Goal: Check status: Check status

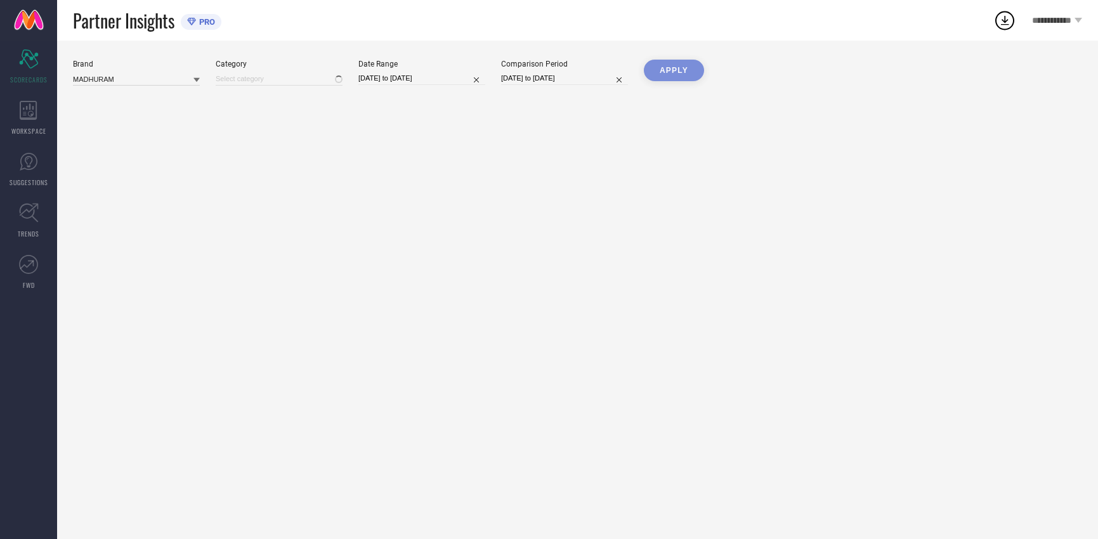
type input "All"
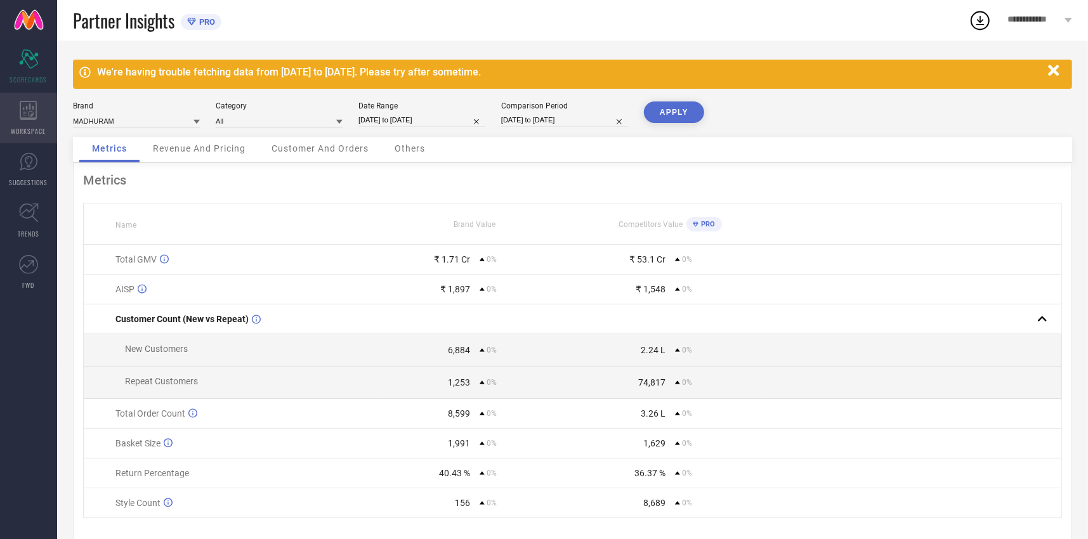
click at [27, 116] on icon at bounding box center [29, 110] width 18 height 19
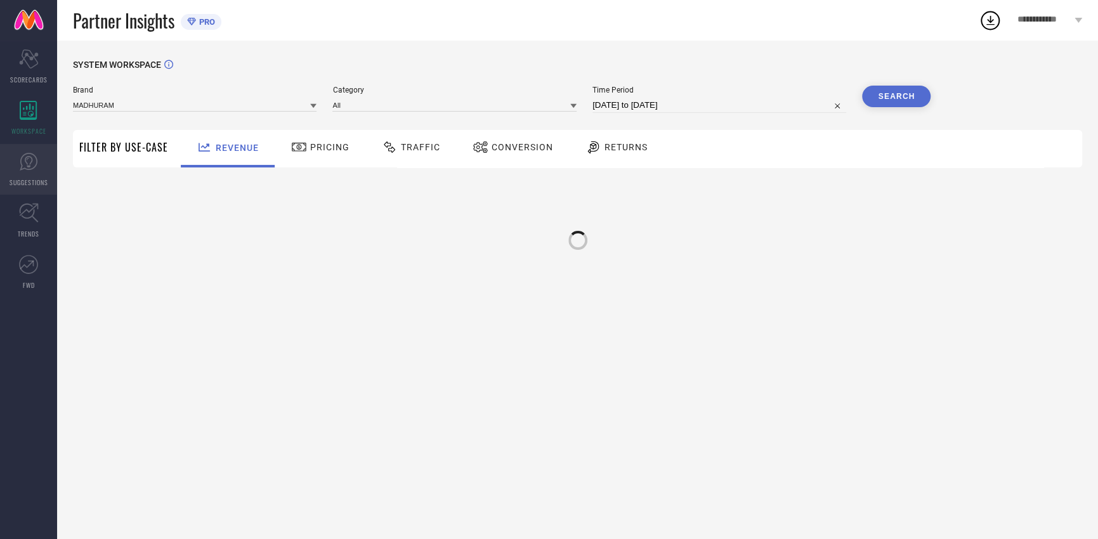
type input "MADHURAM"
type input "All"
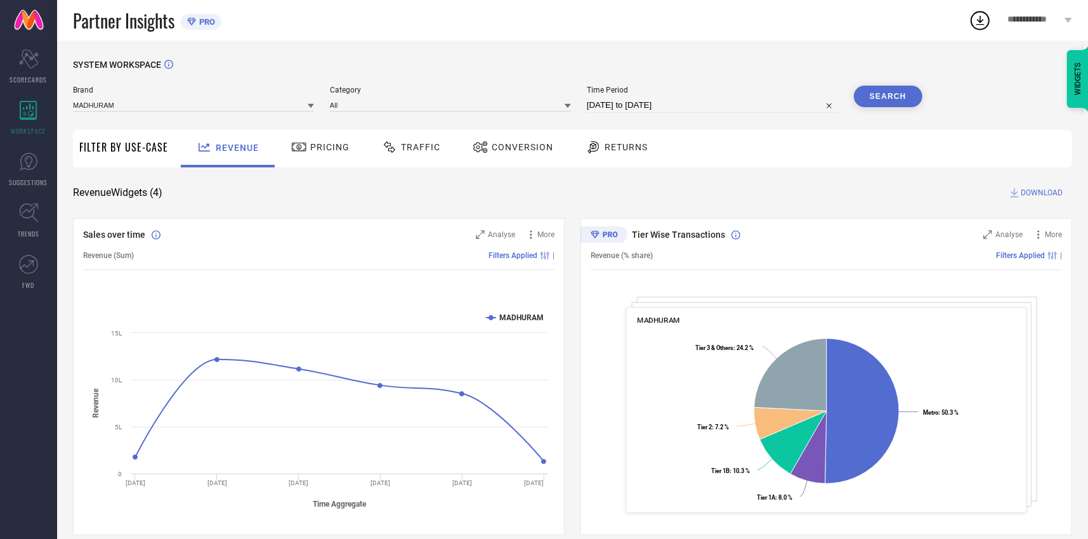
click at [551, 149] on div "Conversion" at bounding box center [513, 147] width 87 height 22
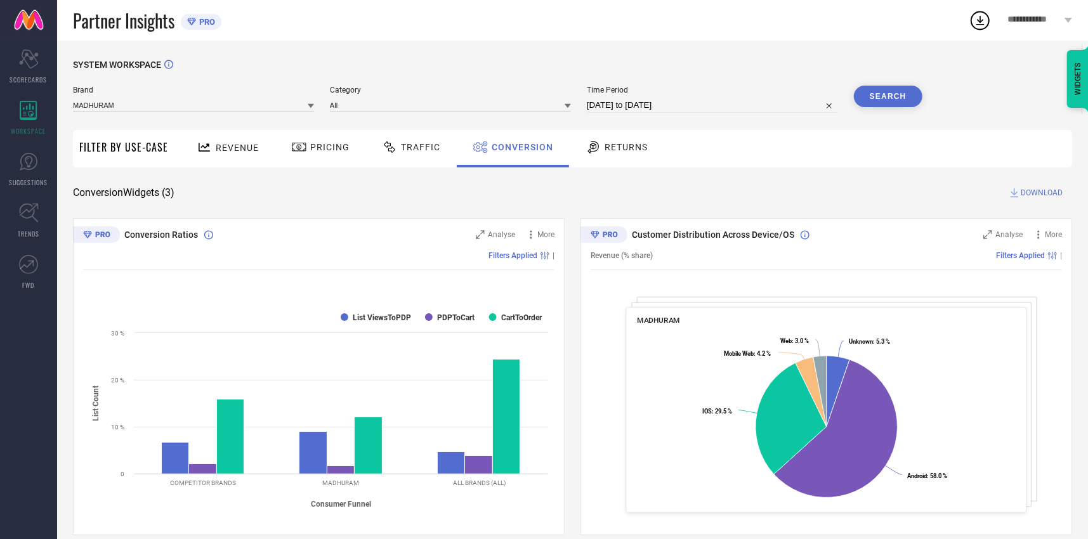
click at [628, 142] on span "Returns" at bounding box center [626, 147] width 43 height 10
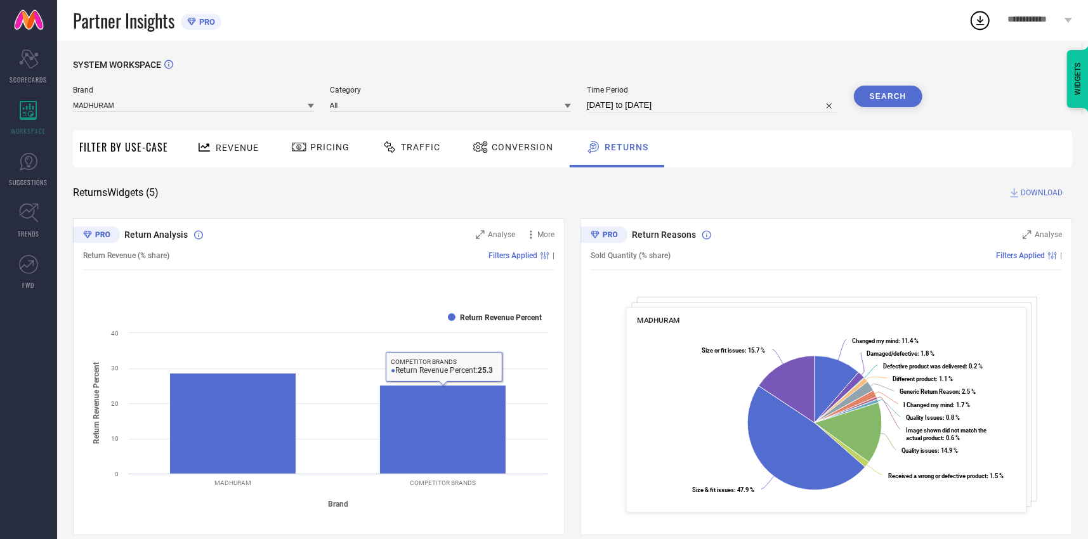
select select "7"
select select "2025"
select select "8"
select select "2025"
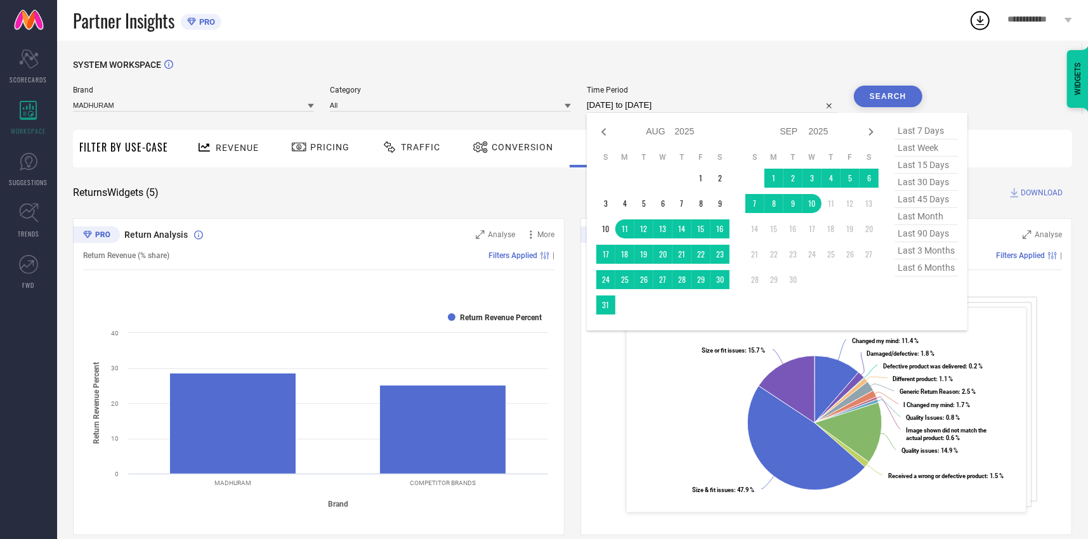
click at [632, 102] on input "[DATE] to [DATE]" at bounding box center [712, 105] width 251 height 15
click at [700, 181] on td "1" at bounding box center [701, 178] width 19 height 19
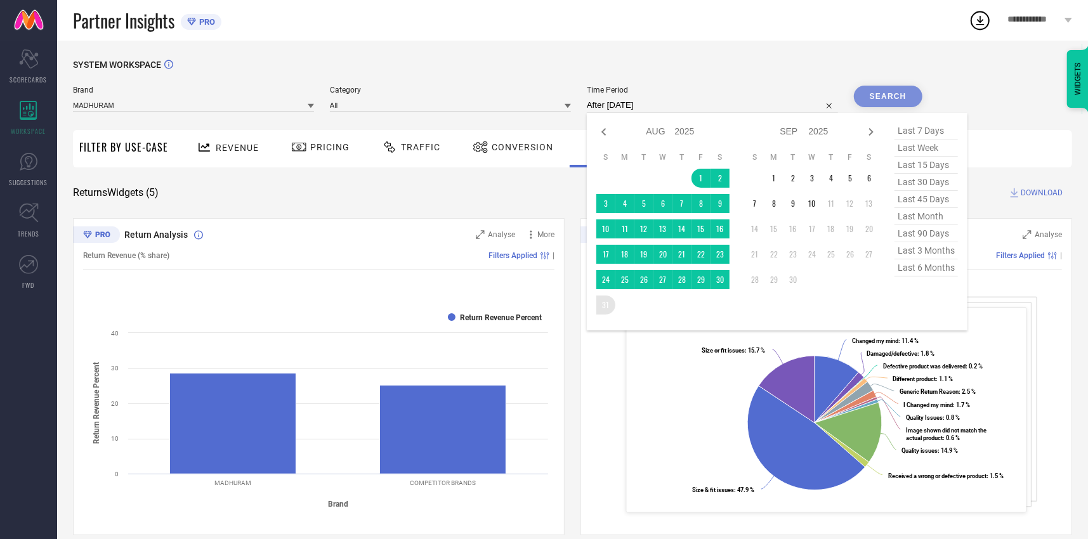
type input "[DATE] to [DATE]"
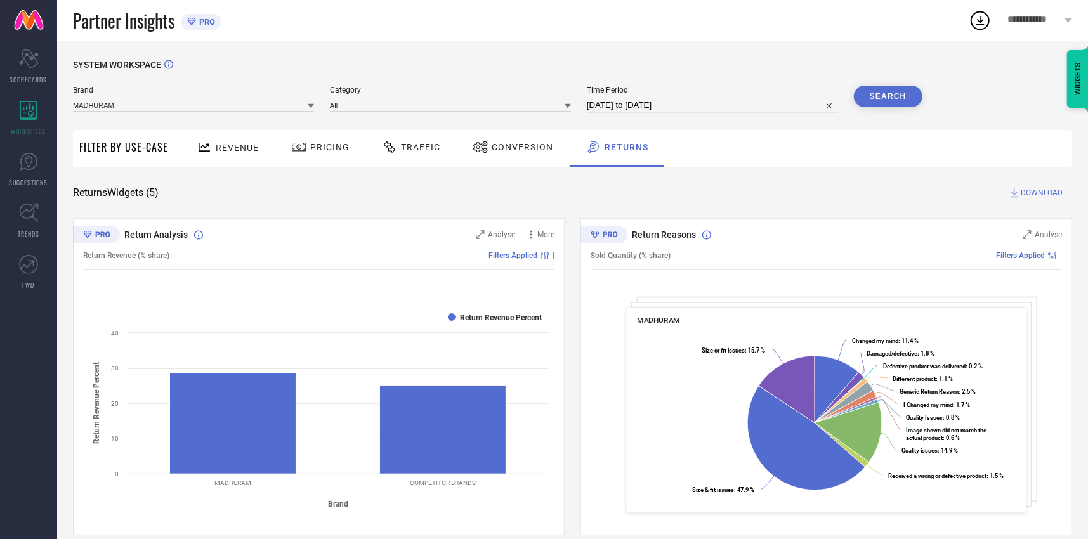
click at [886, 93] on button "Search" at bounding box center [888, 97] width 69 height 22
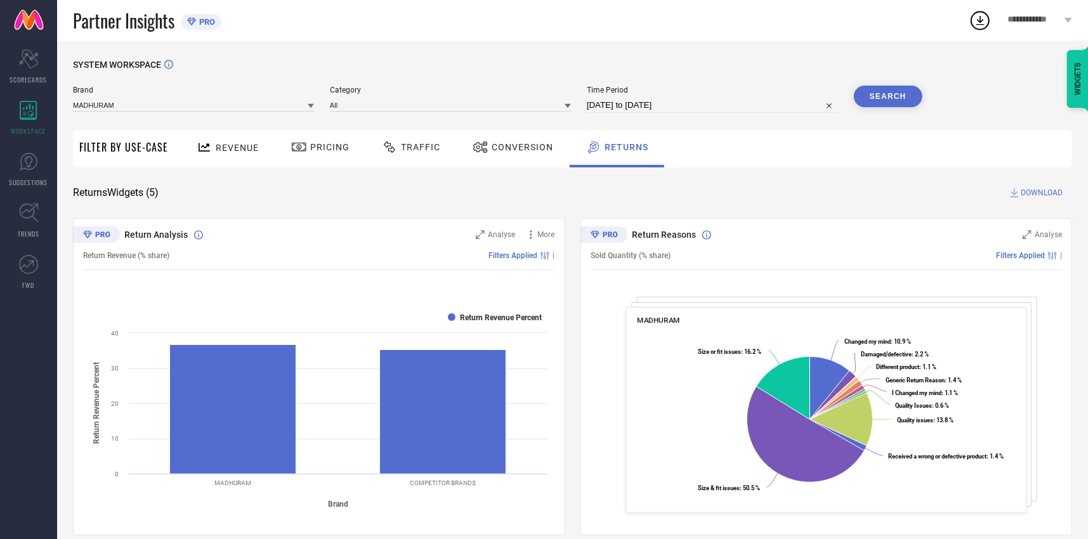
click at [514, 152] on span "Conversion" at bounding box center [523, 147] width 62 height 10
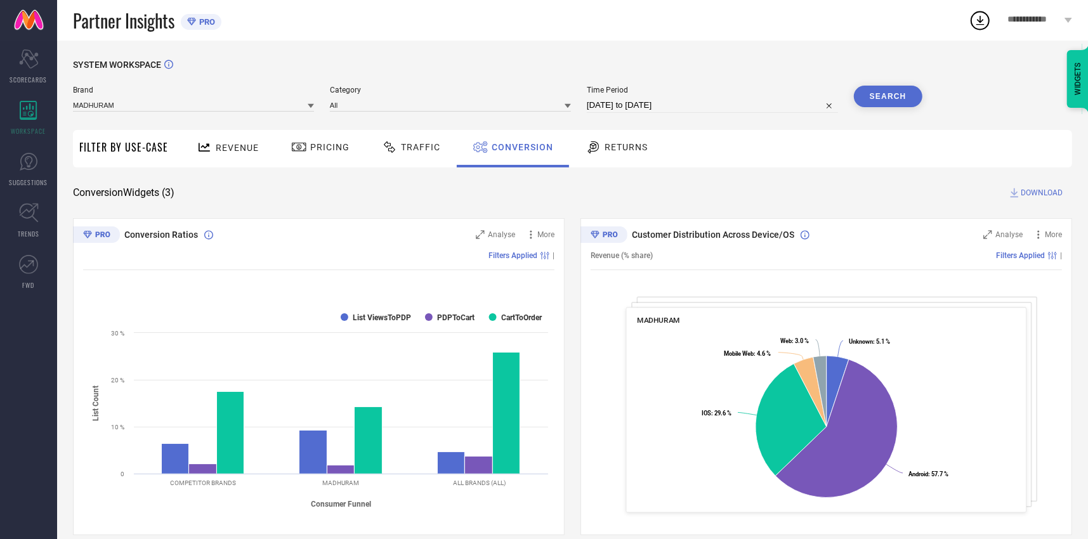
click at [426, 148] on span "Traffic" at bounding box center [420, 147] width 39 height 10
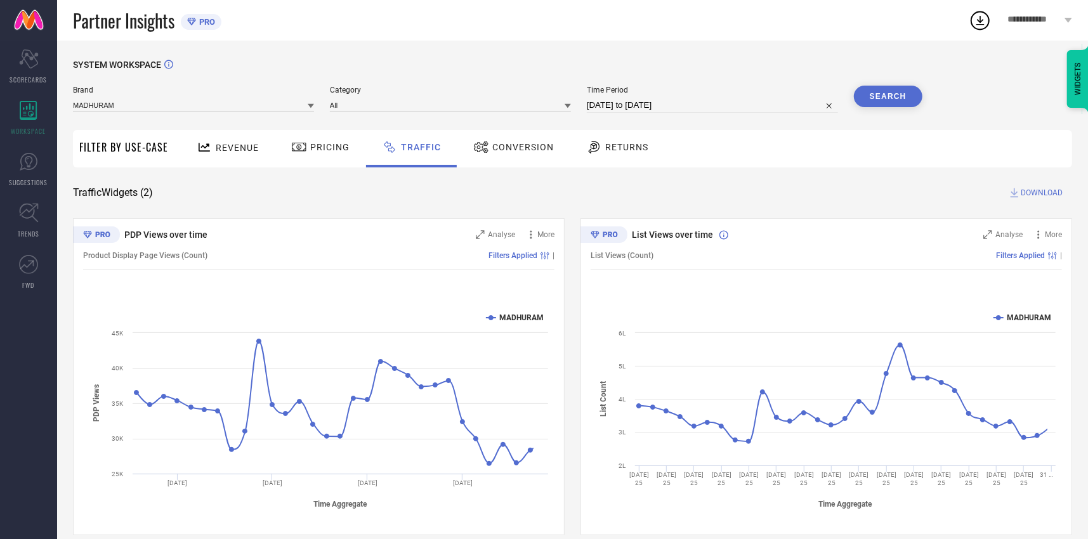
click at [324, 148] on span "Pricing" at bounding box center [329, 147] width 39 height 10
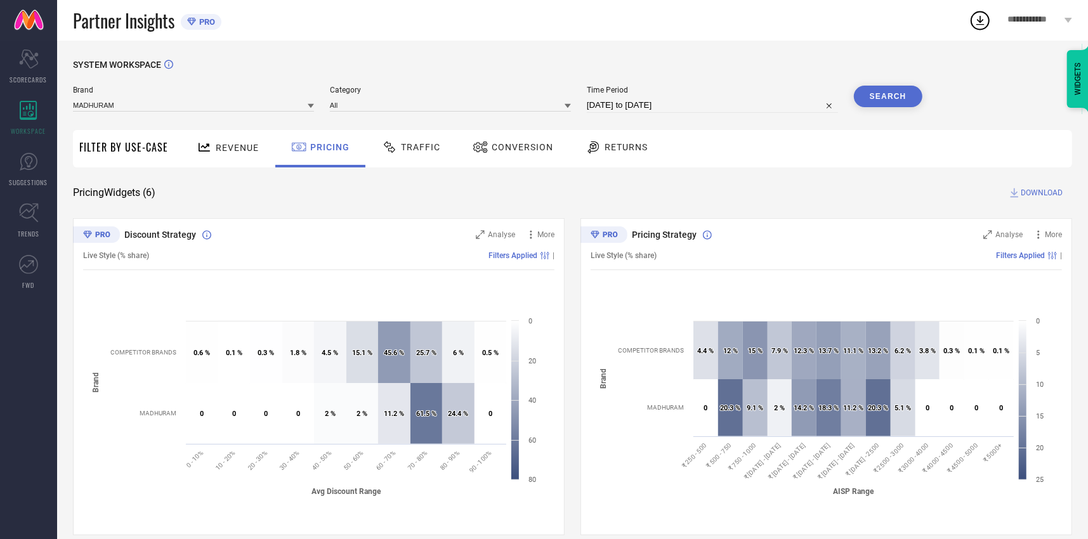
click at [247, 149] on span "Revenue" at bounding box center [237, 148] width 43 height 10
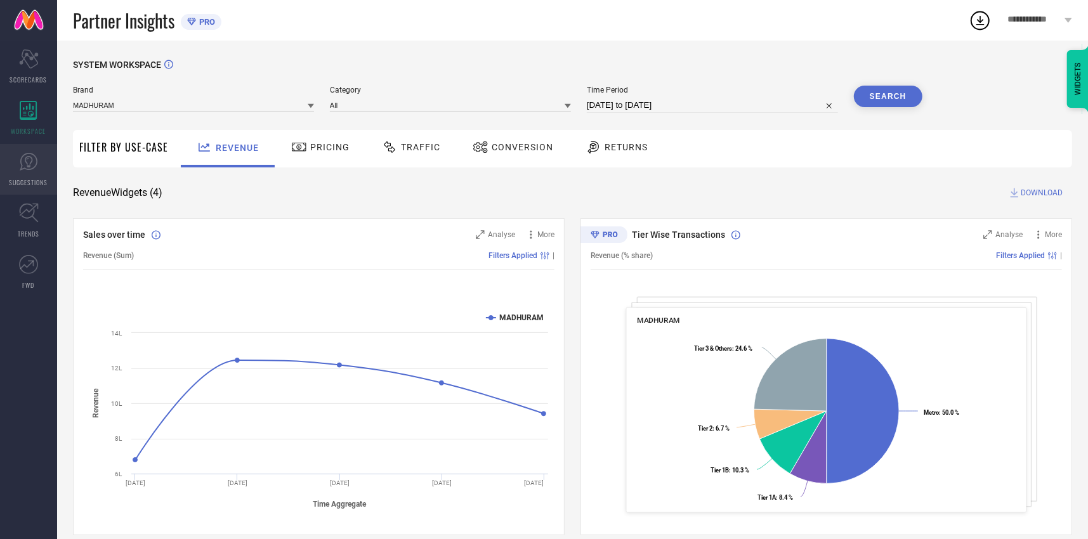
click at [30, 159] on icon at bounding box center [28, 161] width 19 height 19
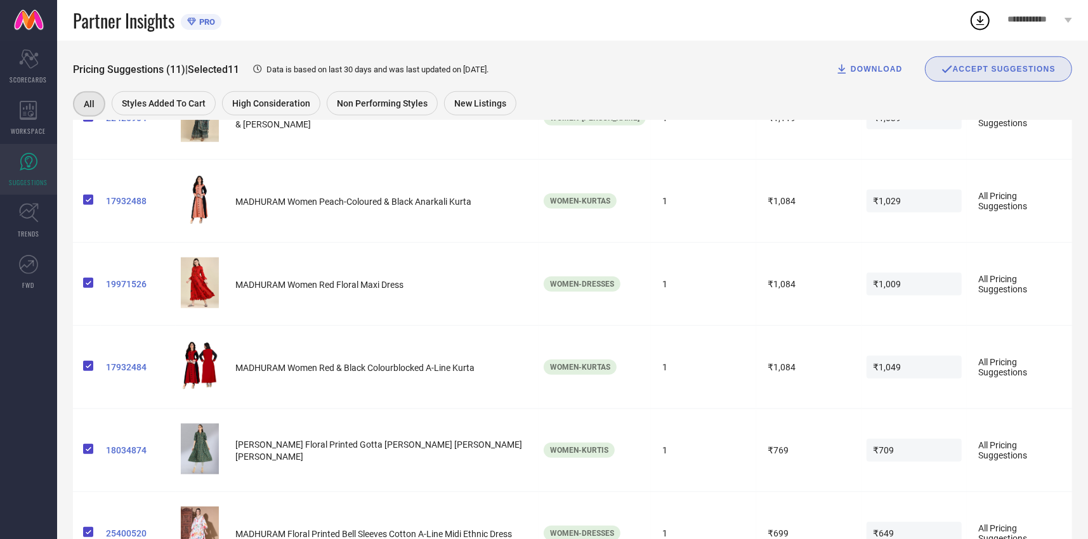
scroll to position [732, 0]
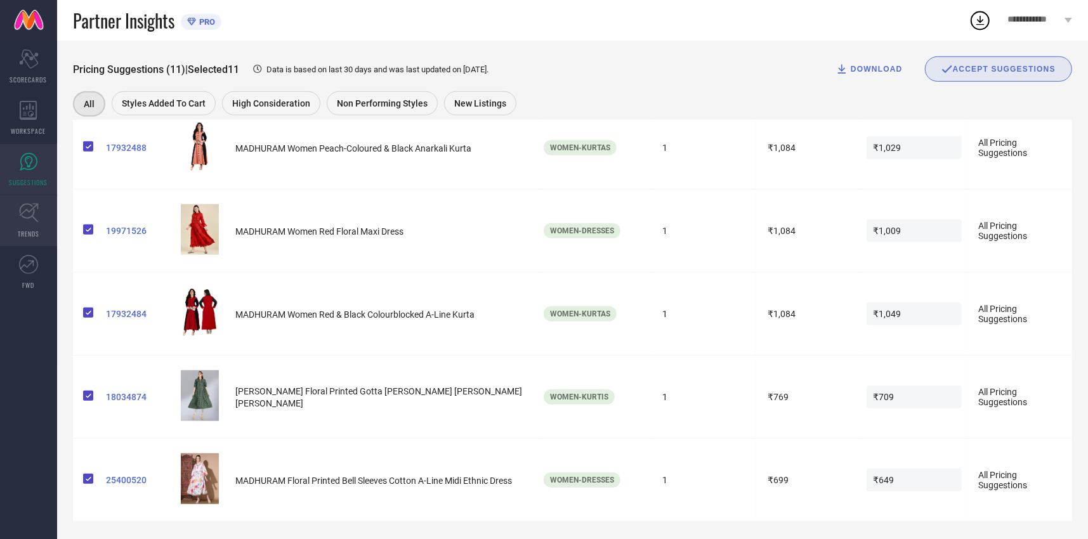
click at [33, 209] on icon at bounding box center [28, 213] width 19 height 19
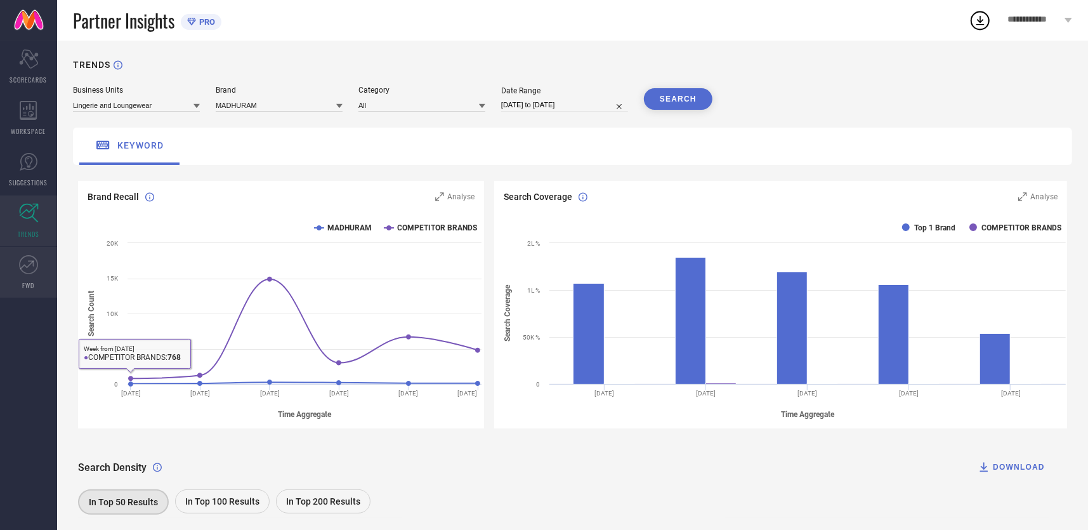
click at [30, 280] on span "FWD" at bounding box center [29, 285] width 12 height 10
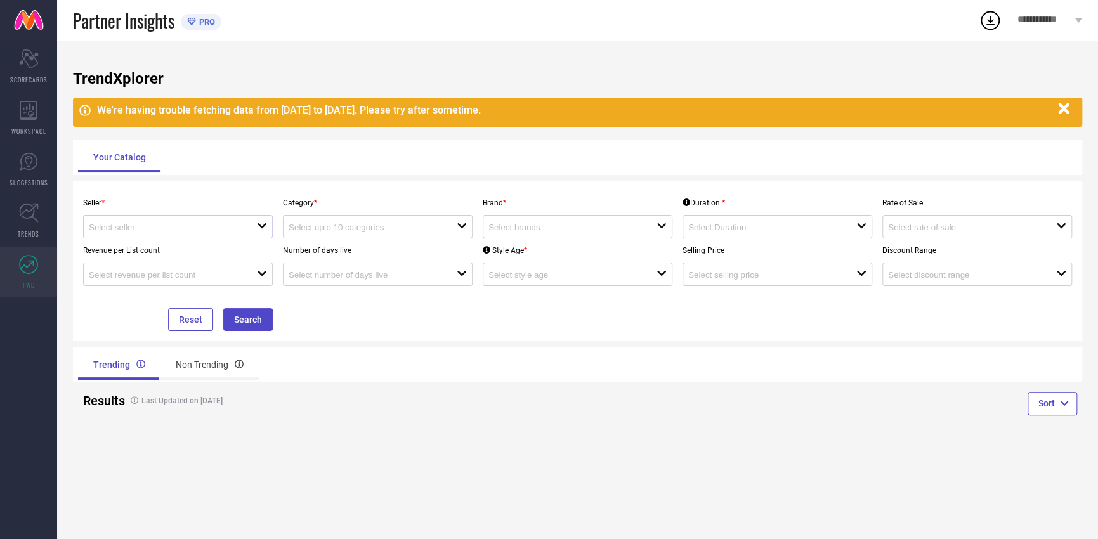
click at [127, 238] on div "open" at bounding box center [178, 226] width 190 height 23
click at [134, 249] on li "MADHURAM TEXTILES ( 15752 )" at bounding box center [178, 250] width 188 height 23
type input "MADHURAM TEXTILES ( 15752 )"
click at [263, 320] on button "Search" at bounding box center [247, 319] width 49 height 23
drag, startPoint x: 260, startPoint y: 319, endPoint x: 271, endPoint y: 308, distance: 15.7
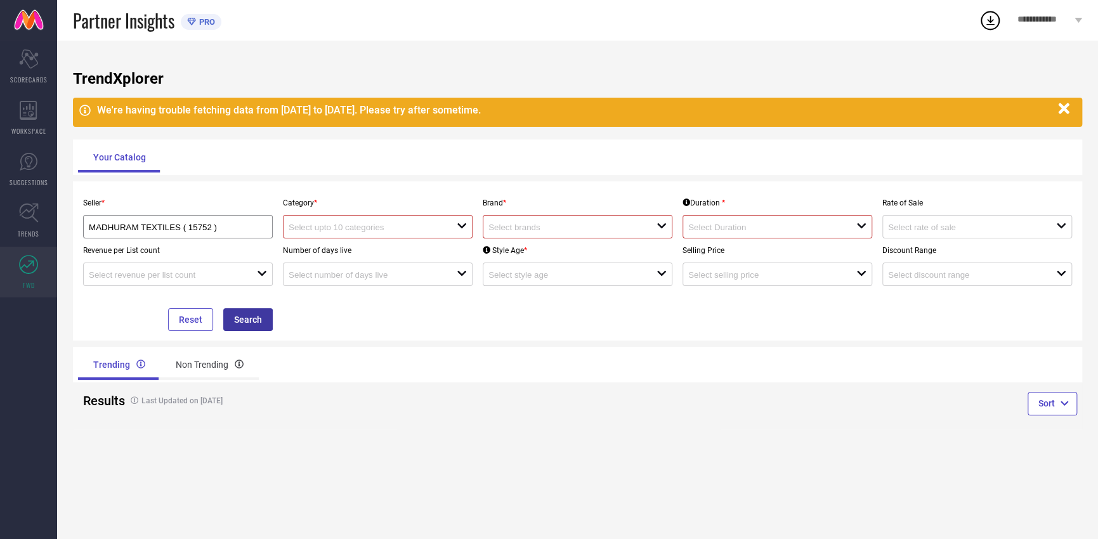
click at [260, 319] on button "Search" at bounding box center [247, 319] width 49 height 23
click at [365, 227] on input at bounding box center [365, 228] width 152 height 10
click at [401, 258] on div "No results found" at bounding box center [378, 250] width 190 height 22
click at [418, 234] on div "close" at bounding box center [378, 226] width 190 height 23
click at [523, 224] on input at bounding box center [565, 228] width 152 height 10
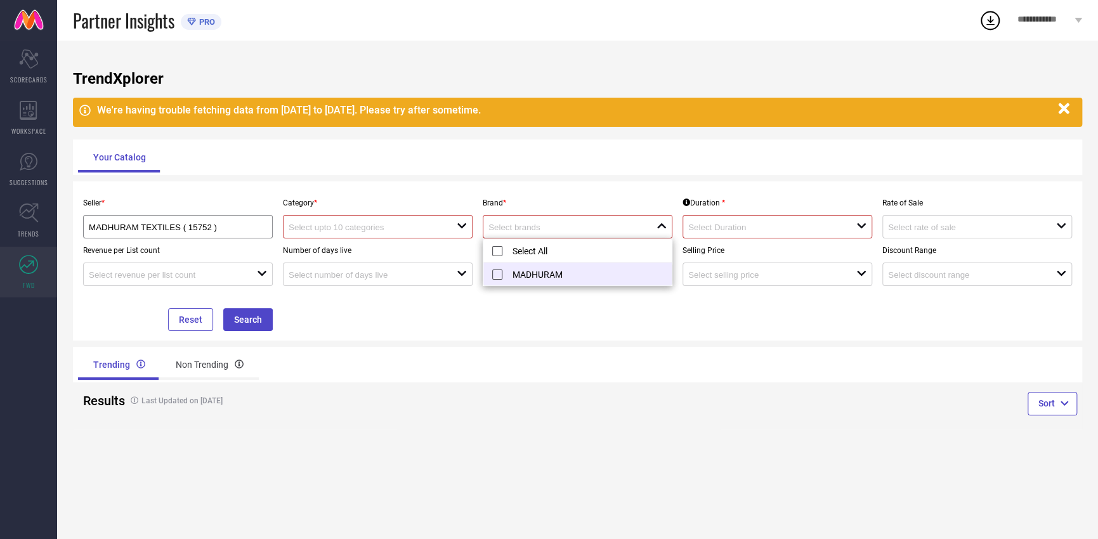
click at [542, 273] on li "MADHURAM" at bounding box center [577, 274] width 188 height 23
type input "MADHURAM"
click at [711, 230] on input at bounding box center [764, 228] width 152 height 10
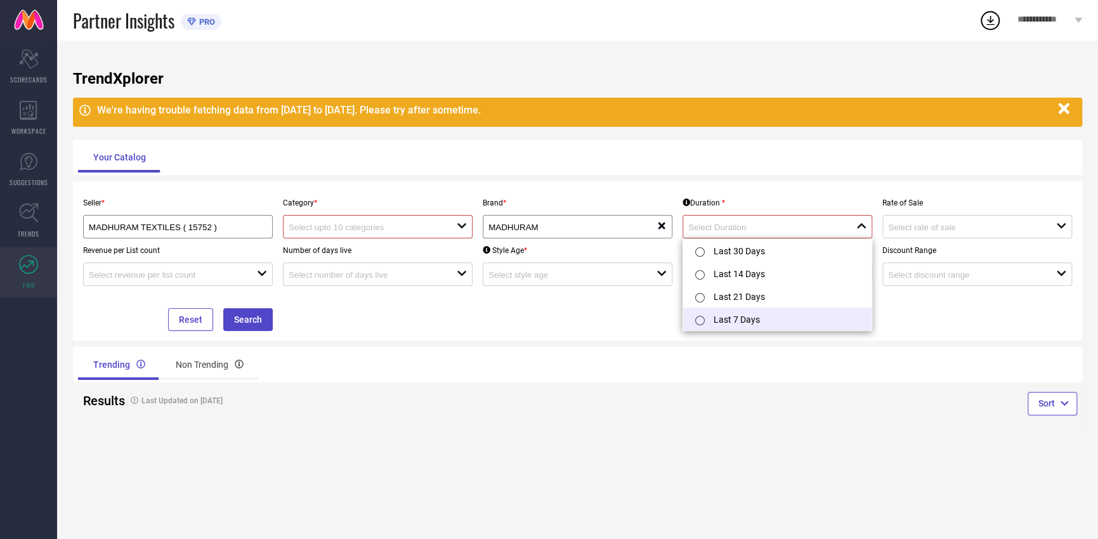
click at [721, 320] on li "Last 7 Days" at bounding box center [777, 319] width 188 height 23
type input "Last 7 Days"
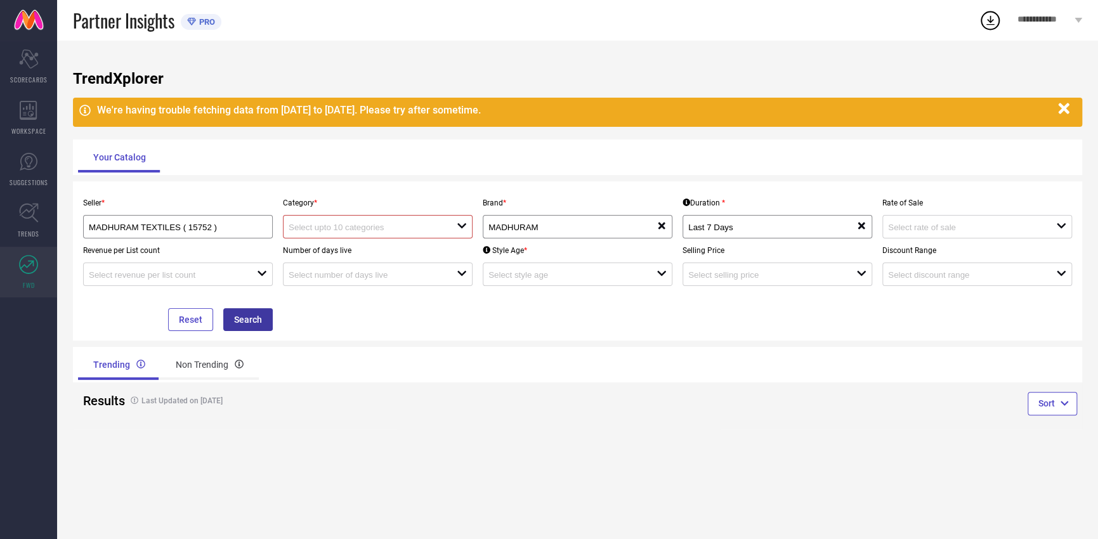
click at [262, 326] on button "Search" at bounding box center [247, 319] width 49 height 23
click at [372, 223] on input at bounding box center [365, 228] width 152 height 10
click at [369, 242] on div "No results found" at bounding box center [378, 250] width 190 height 22
click at [367, 249] on div "No results found" at bounding box center [378, 250] width 190 height 22
click at [323, 251] on div "No results found" at bounding box center [378, 250] width 190 height 22
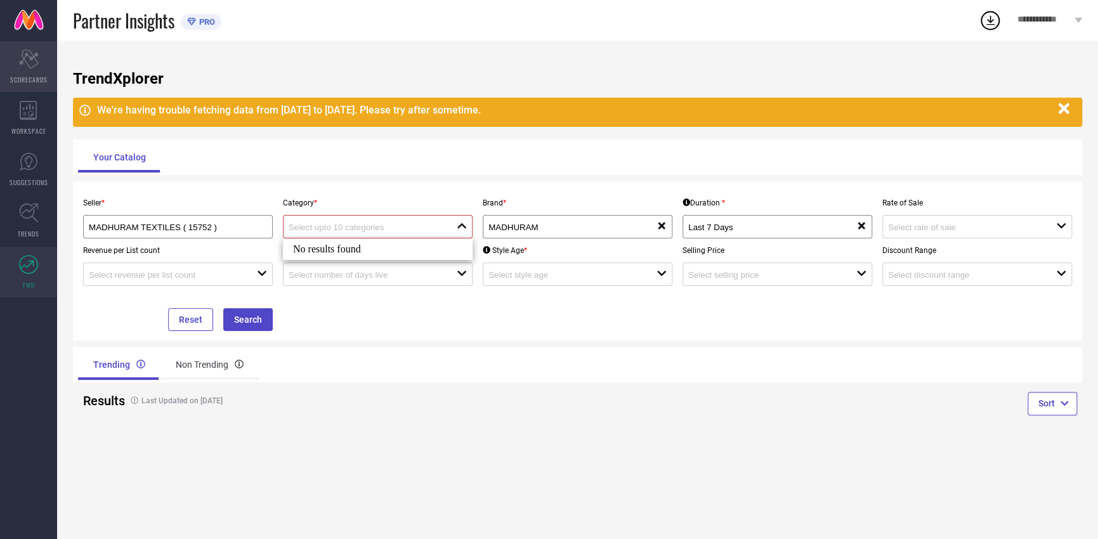
click at [28, 68] on icon "Scorecard" at bounding box center [29, 58] width 20 height 19
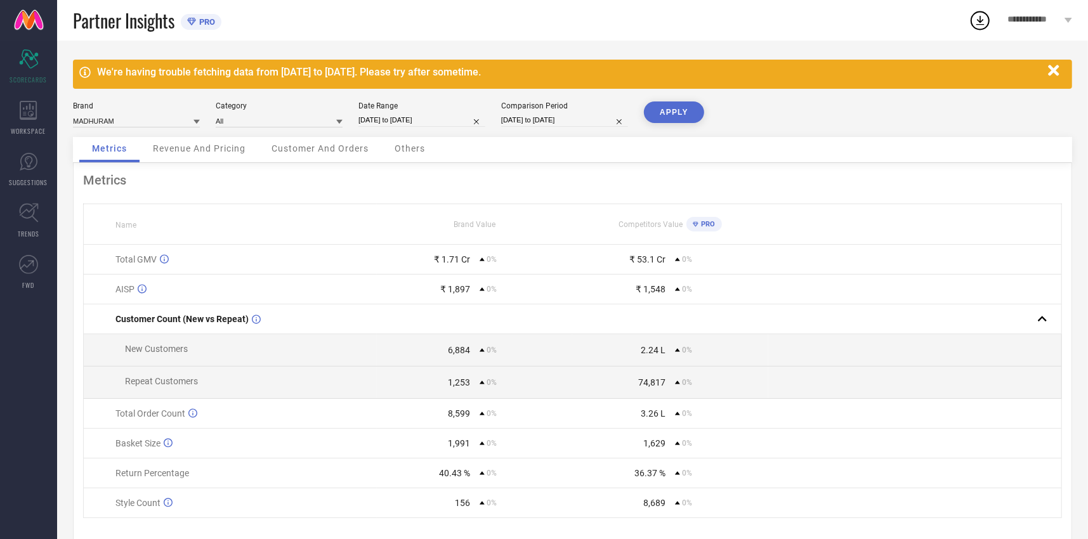
click at [225, 153] on span "Revenue And Pricing" at bounding box center [199, 148] width 93 height 10
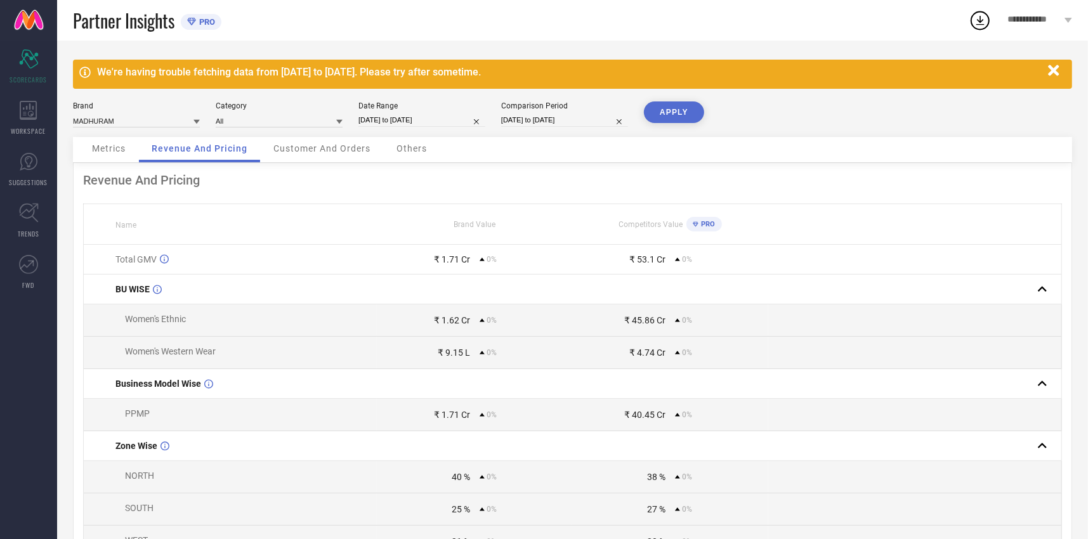
click at [301, 147] on span "Customer And Orders" at bounding box center [321, 148] width 97 height 10
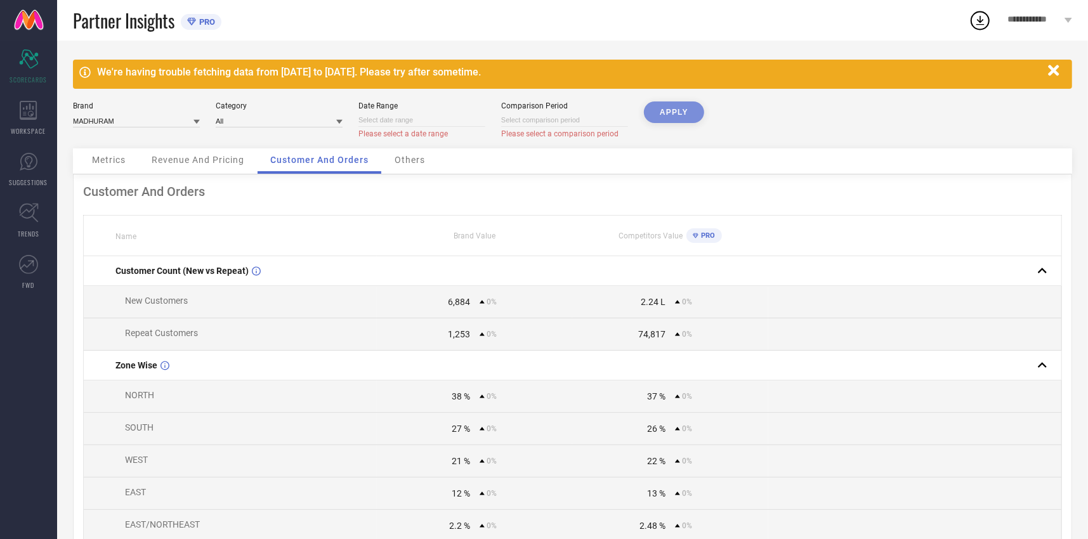
click at [662, 113] on div "APPLY" at bounding box center [674, 125] width 60 height 47
click at [30, 111] on icon at bounding box center [28, 110] width 17 height 19
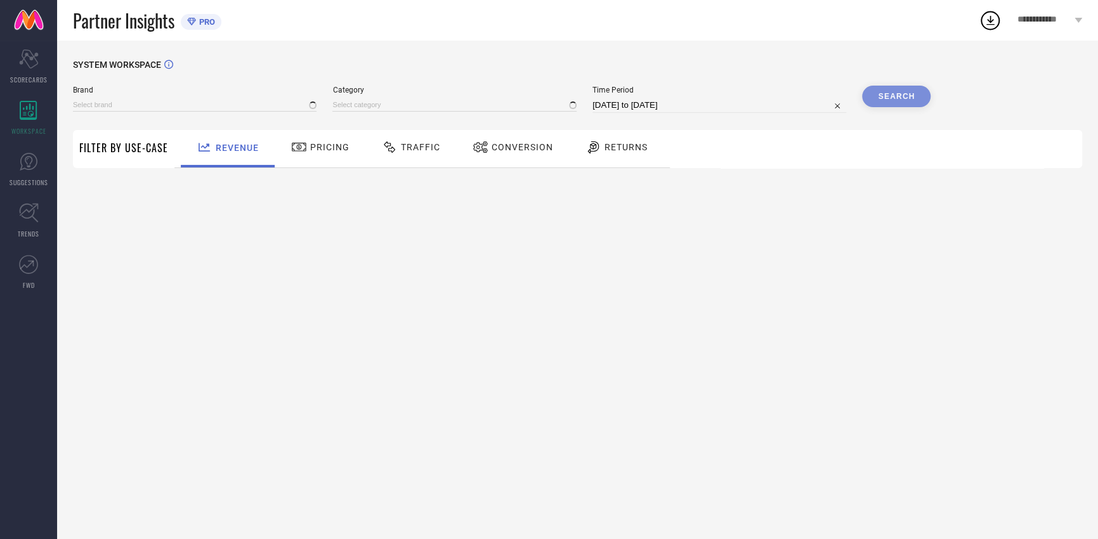
type input "MADHURAM"
type input "All"
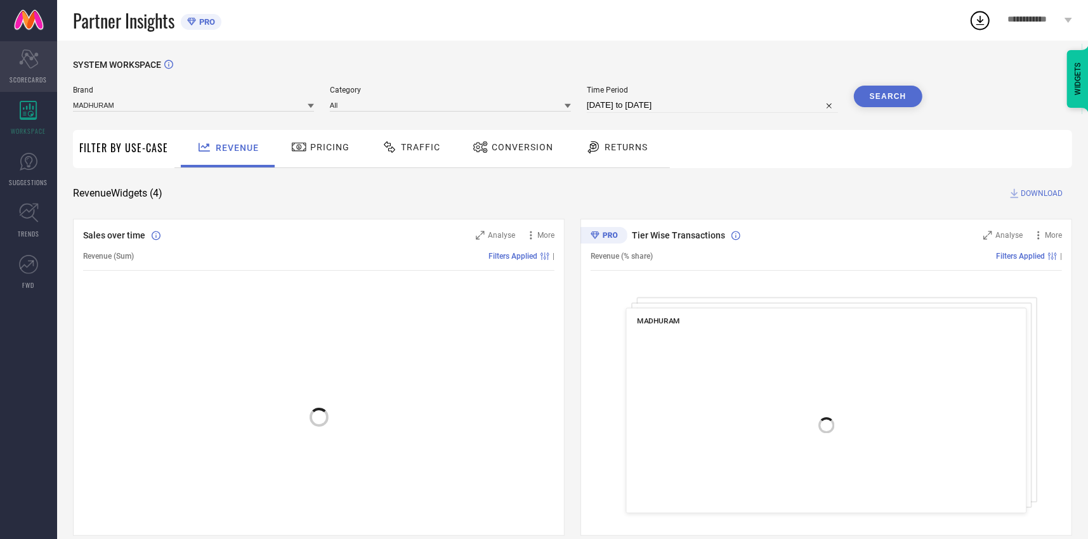
click at [39, 69] on div "Scorecard SCORECARDS" at bounding box center [28, 66] width 57 height 51
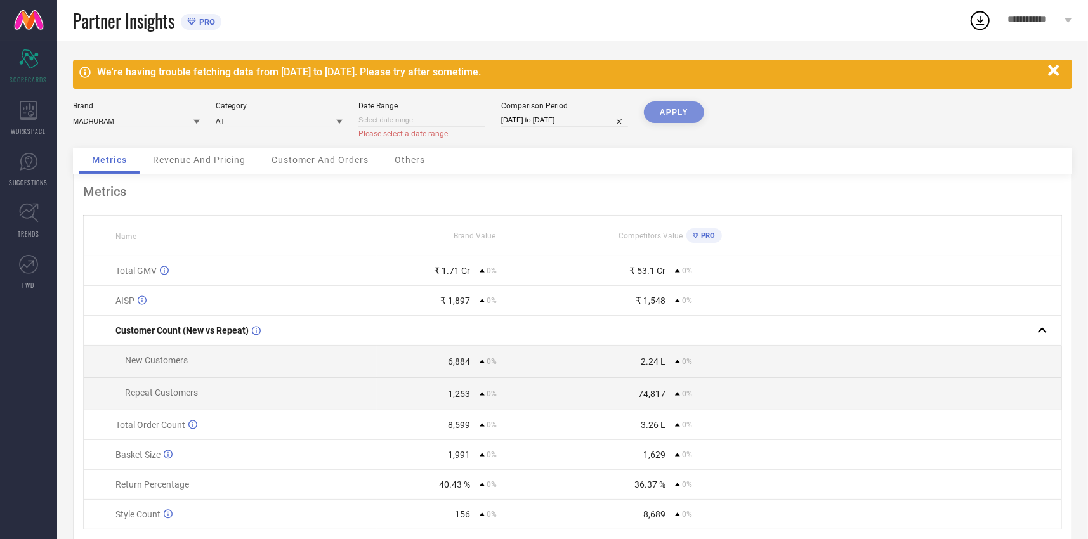
click at [701, 110] on div "APPLY" at bounding box center [674, 125] width 60 height 47
click at [26, 121] on div "WORKSPACE" at bounding box center [28, 118] width 57 height 51
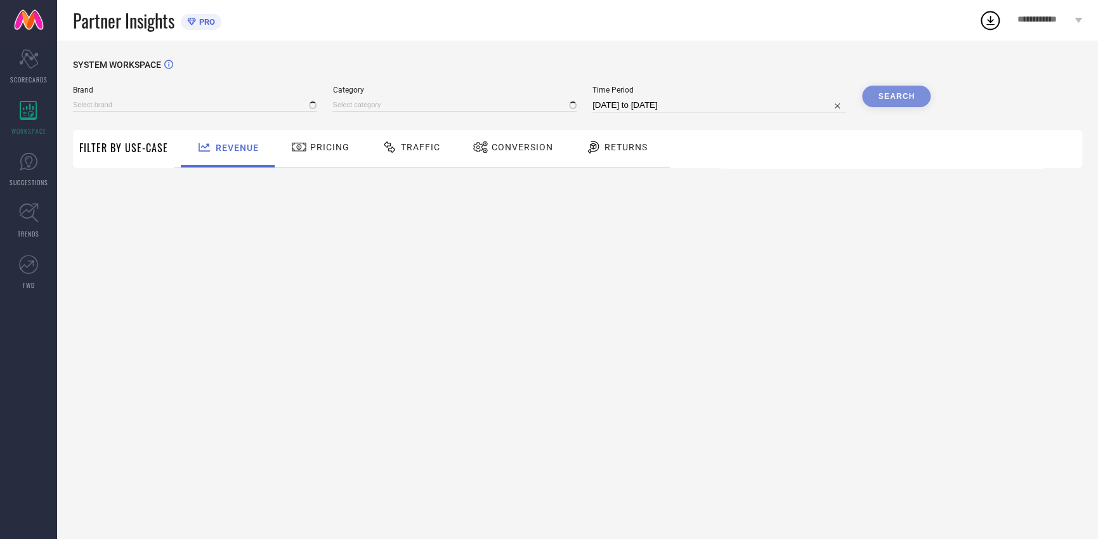
type input "MADHURAM"
type input "All"
